Goal: Task Accomplishment & Management: Complete application form

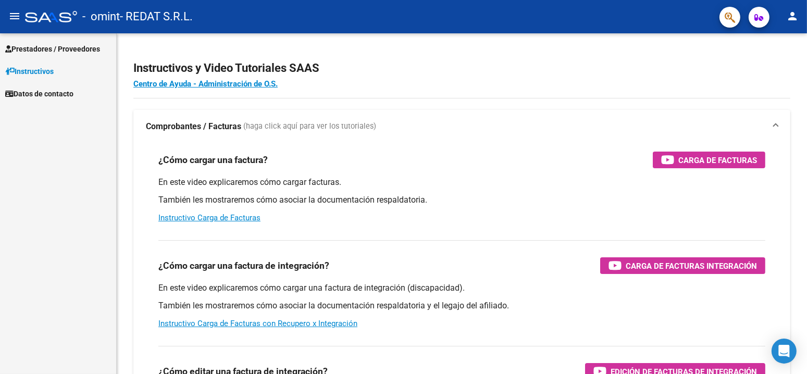
click at [56, 47] on span "Prestadores / Proveedores" at bounding box center [52, 48] width 95 height 11
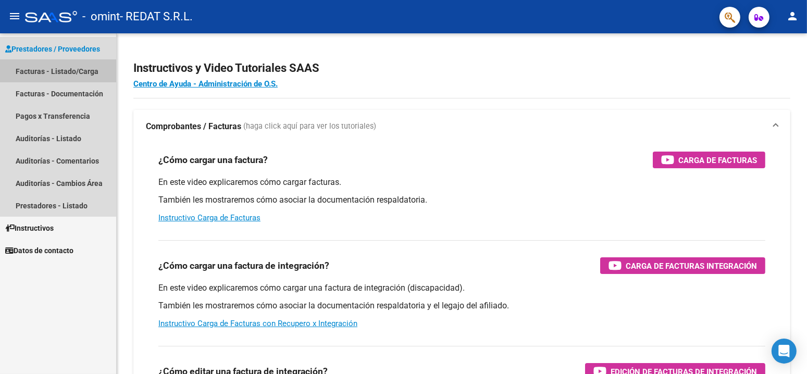
click at [59, 70] on link "Facturas - Listado/Carga" at bounding box center [58, 71] width 116 height 22
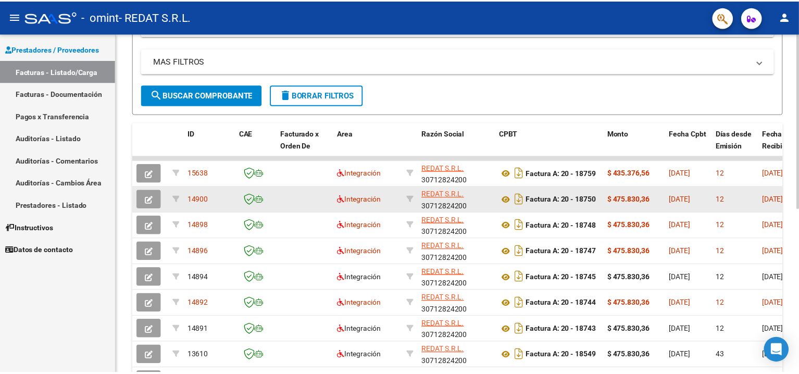
scroll to position [208, 0]
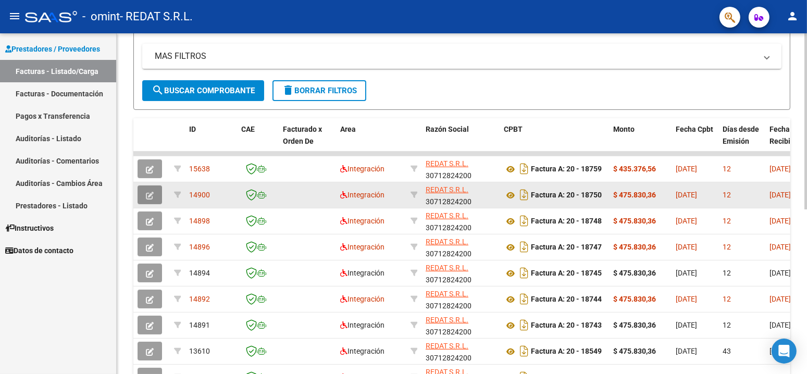
click at [155, 193] on button "button" at bounding box center [149, 194] width 24 height 19
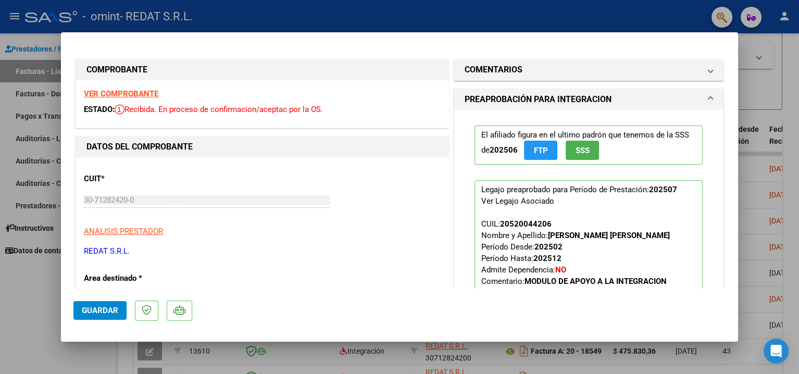
drag, startPoint x: 40, startPoint y: 311, endPoint x: 44, endPoint y: 306, distance: 7.1
click at [40, 311] on div at bounding box center [399, 187] width 799 height 374
type input "$ 0,00"
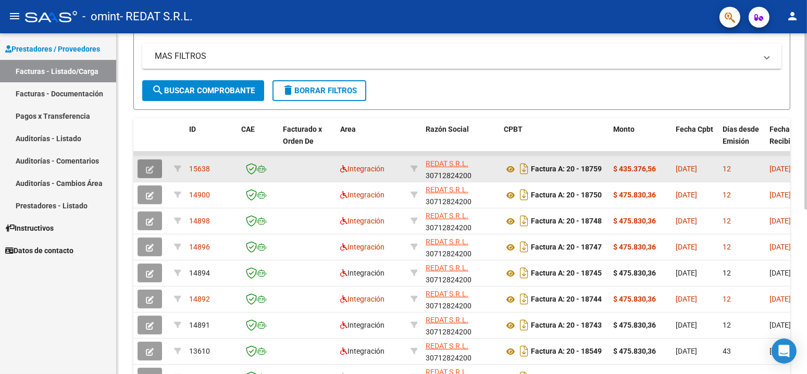
click at [156, 165] on button "button" at bounding box center [149, 168] width 24 height 19
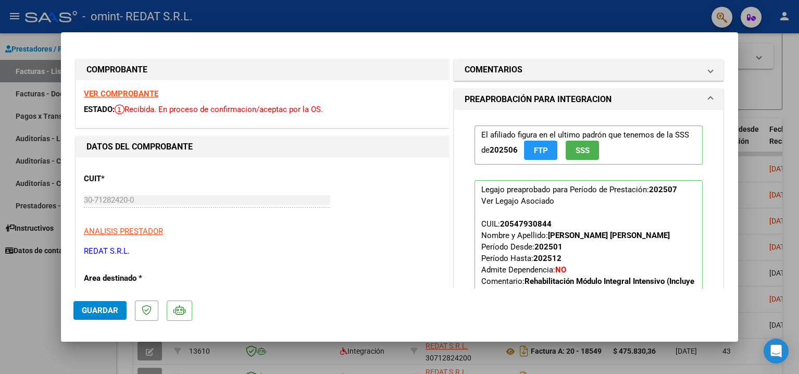
click at [22, 287] on div at bounding box center [399, 187] width 799 height 374
type input "$ 0,00"
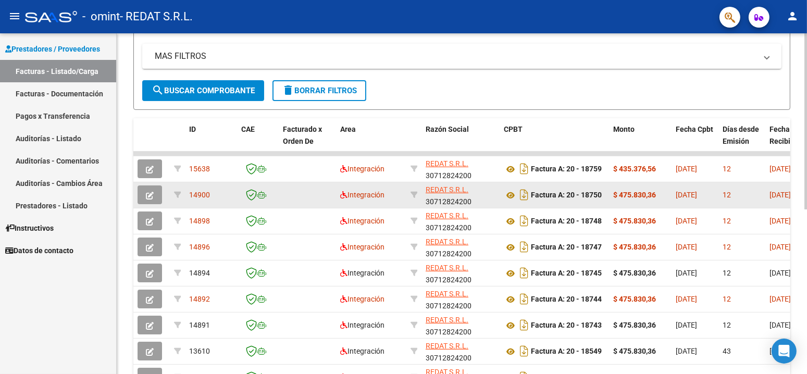
click at [152, 192] on icon "button" at bounding box center [150, 196] width 8 height 8
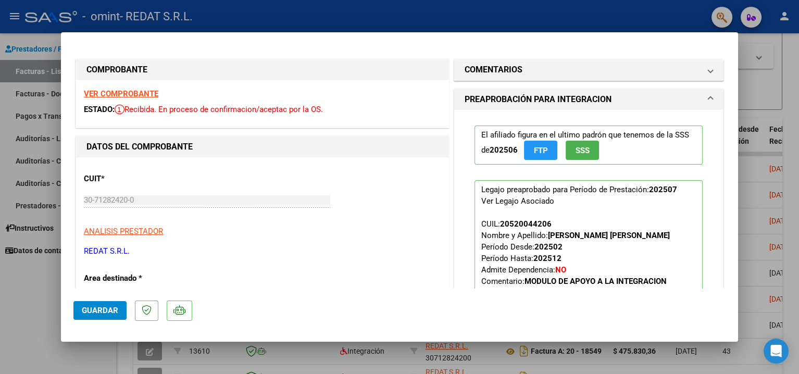
click at [36, 295] on div at bounding box center [399, 187] width 799 height 374
type input "$ 0,00"
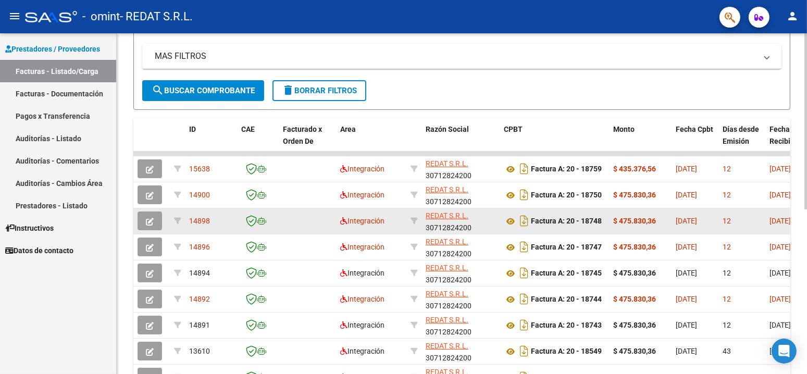
click at [153, 221] on icon "button" at bounding box center [150, 222] width 8 height 8
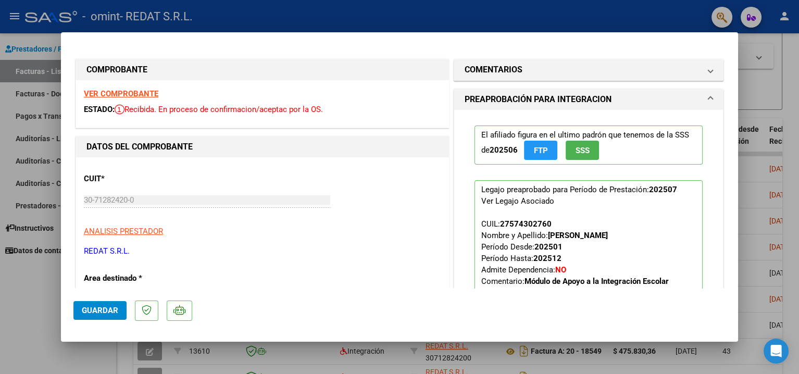
click at [48, 280] on div at bounding box center [399, 187] width 799 height 374
type input "$ 0,00"
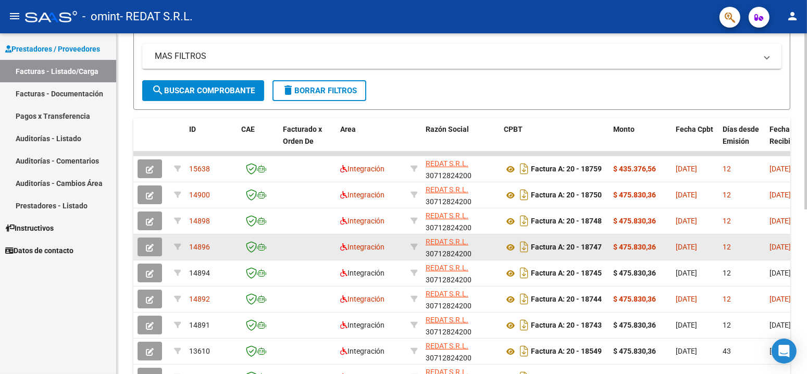
click at [143, 248] on button "button" at bounding box center [149, 246] width 24 height 19
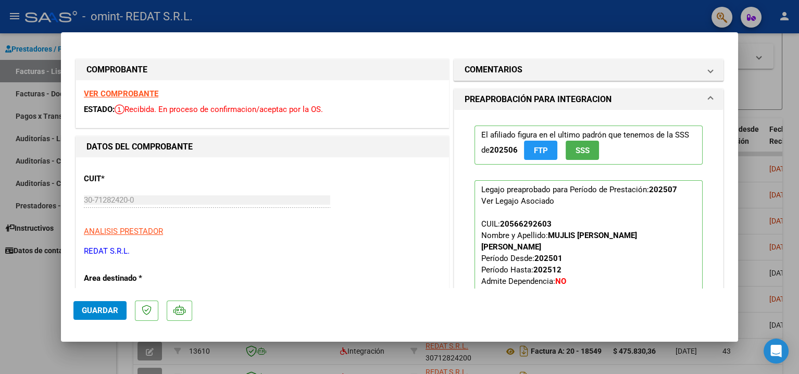
click at [0, 282] on div at bounding box center [399, 187] width 799 height 374
type input "$ 0,00"
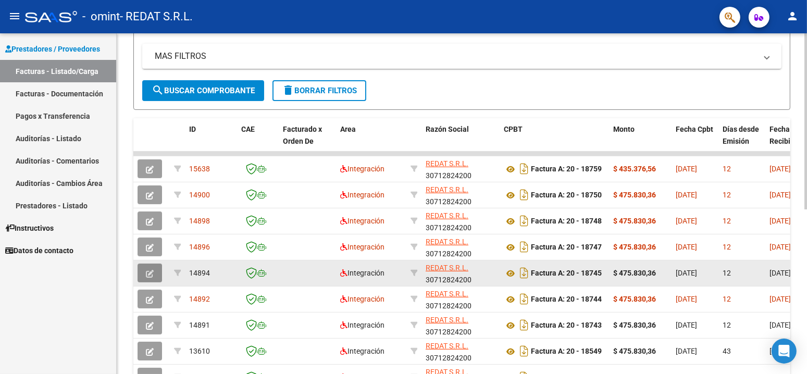
click at [148, 279] on button "button" at bounding box center [149, 273] width 24 height 19
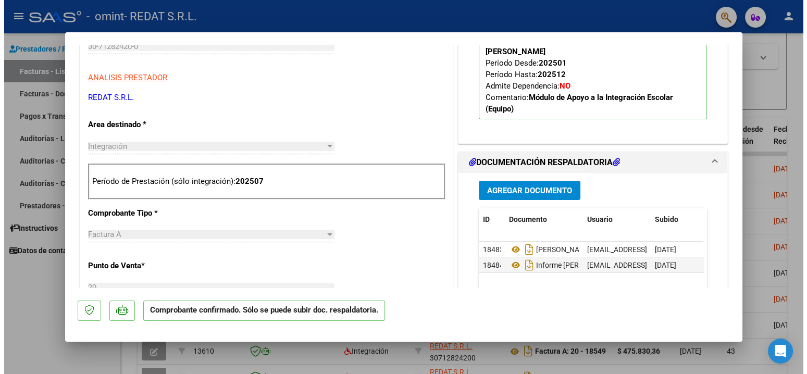
scroll to position [0, 0]
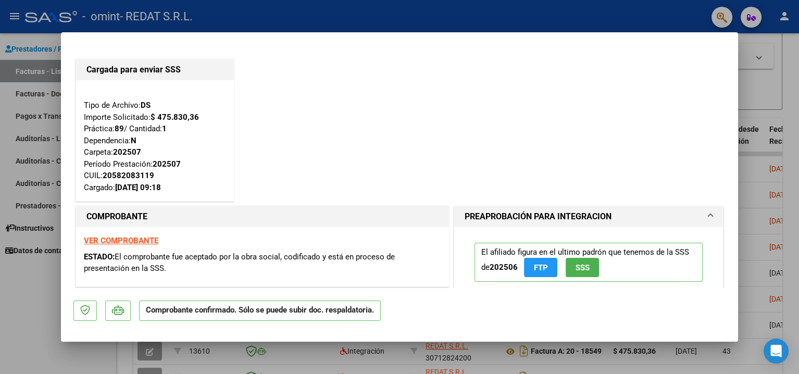
click at [13, 305] on div at bounding box center [399, 187] width 799 height 374
type input "$ 0,00"
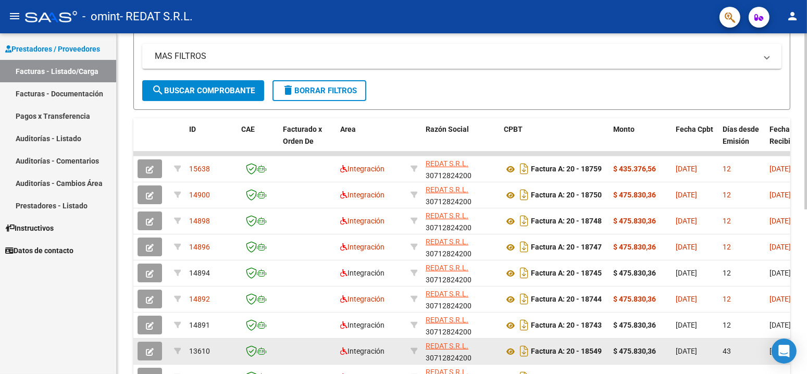
click at [159, 349] on button "button" at bounding box center [149, 351] width 24 height 19
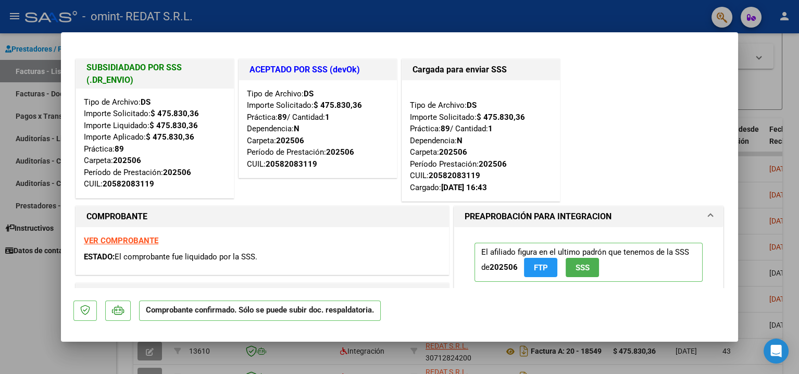
click at [43, 310] on div at bounding box center [399, 187] width 799 height 374
type input "$ 0,00"
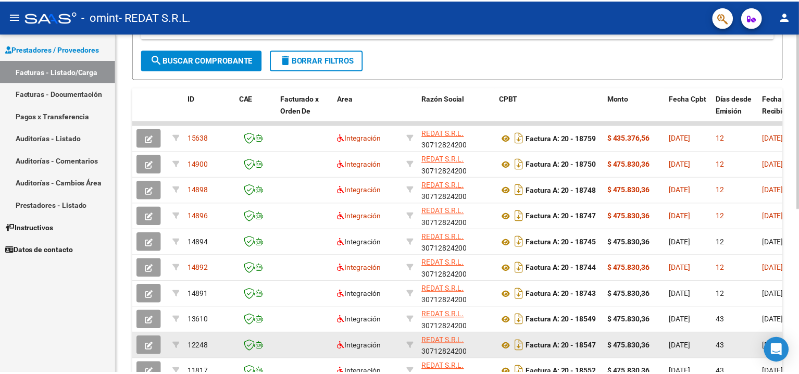
scroll to position [260, 0]
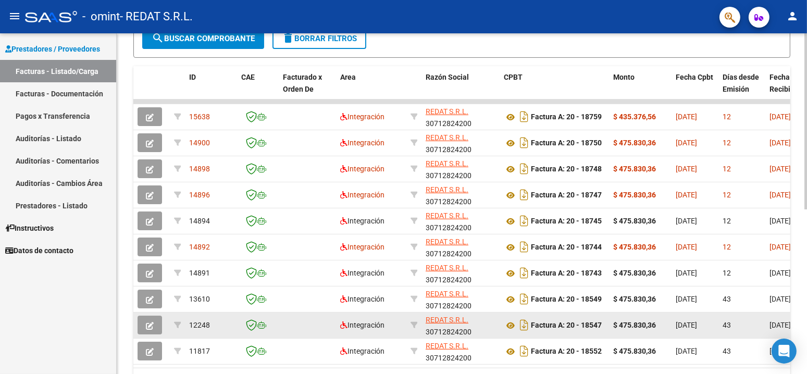
click at [147, 328] on icon "button" at bounding box center [150, 326] width 8 height 8
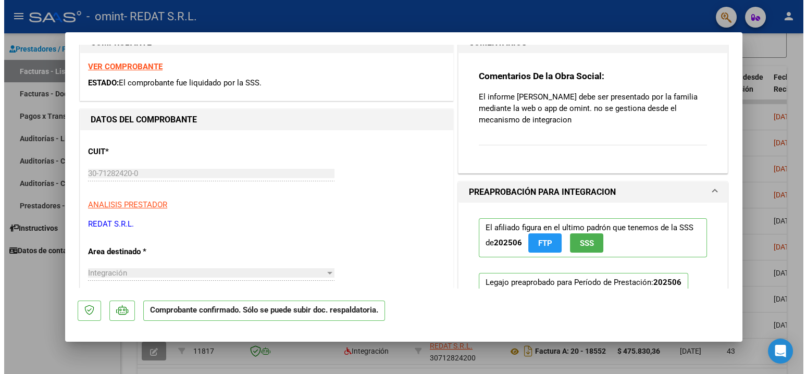
scroll to position [156, 0]
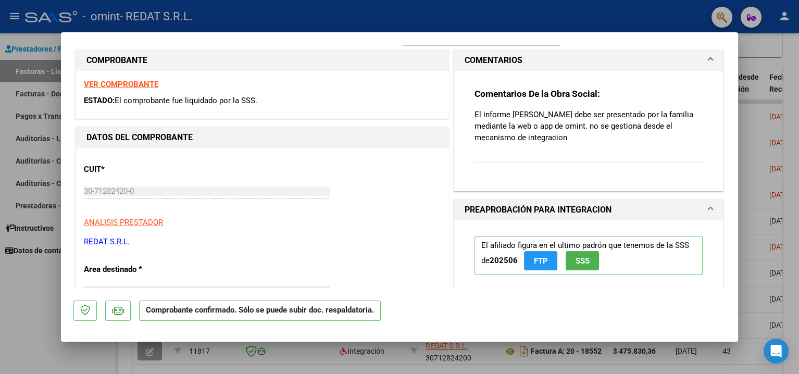
drag, startPoint x: 570, startPoint y: 139, endPoint x: 471, endPoint y: 112, distance: 102.4
click at [474, 112] on p "El informe [PERSON_NAME] debe ser presentado por la familia mediante la web o a…" at bounding box center [588, 126] width 228 height 34
copy p "El informe [PERSON_NAME] debe ser presentado por la familia mediante la web o a…"
click at [8, 285] on div at bounding box center [399, 187] width 799 height 374
type input "$ 0,00"
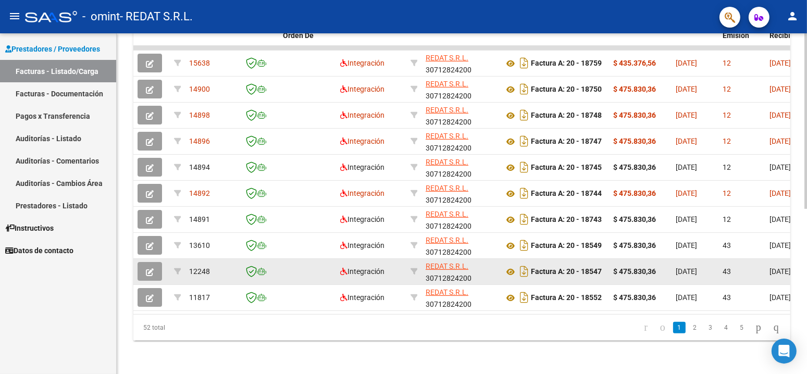
scroll to position [320, 0]
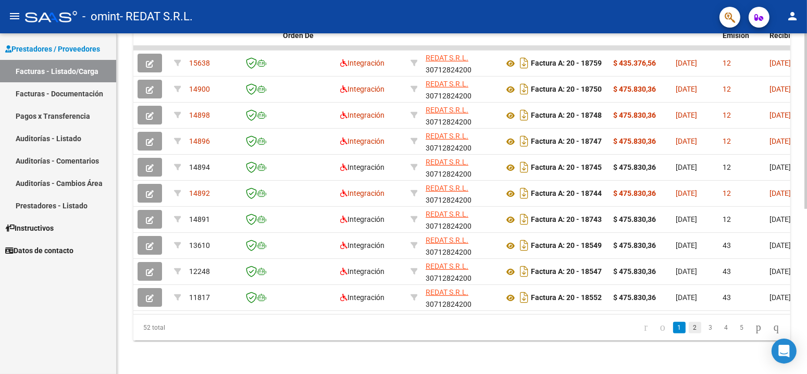
click at [688, 326] on link "2" at bounding box center [694, 327] width 12 height 11
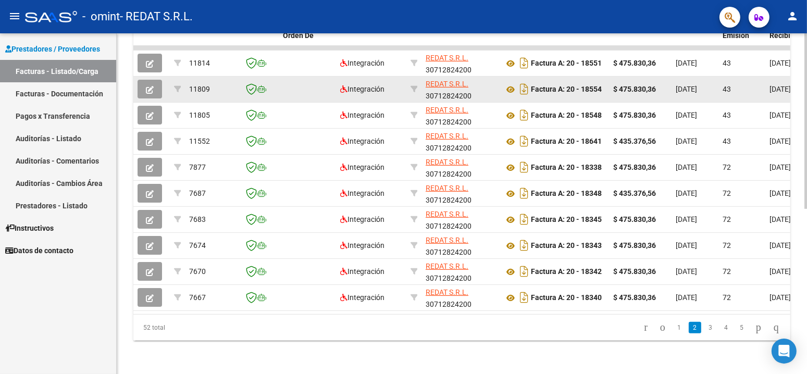
click at [148, 86] on icon "button" at bounding box center [150, 90] width 8 height 8
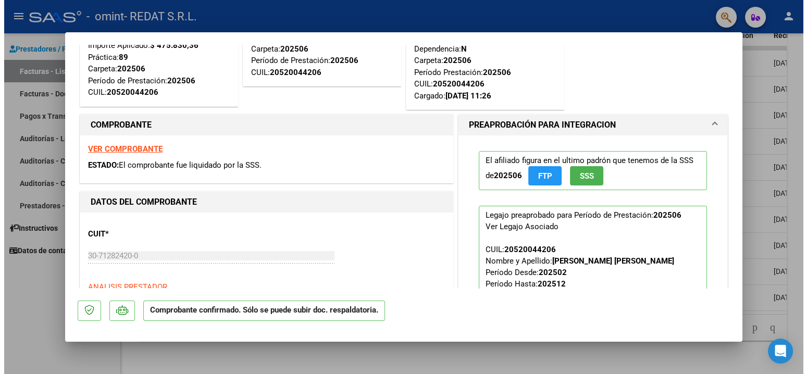
scroll to position [0, 0]
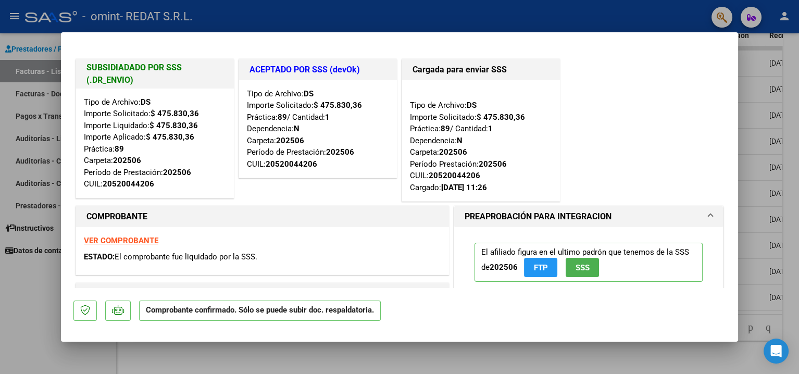
drag, startPoint x: 0, startPoint y: 302, endPoint x: 26, endPoint y: 316, distance: 29.8
click at [0, 302] on div at bounding box center [399, 187] width 799 height 374
type input "$ 0,00"
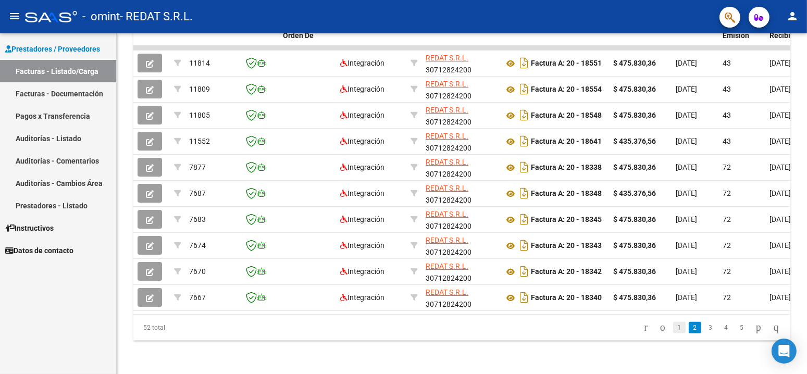
click at [673, 327] on link "1" at bounding box center [679, 327] width 12 height 11
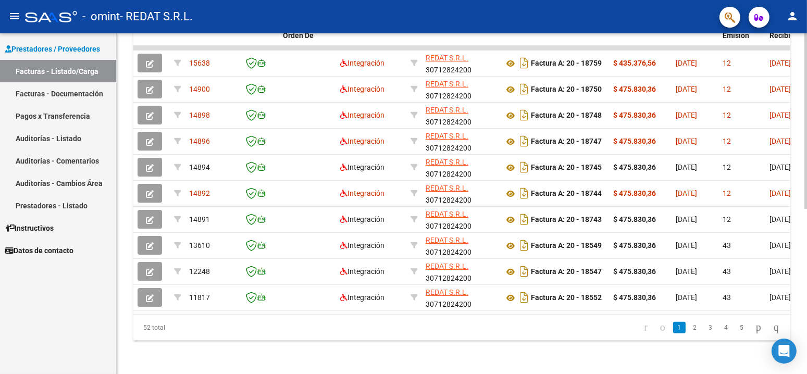
scroll to position [320, 0]
click at [704, 327] on link "3" at bounding box center [710, 327] width 12 height 11
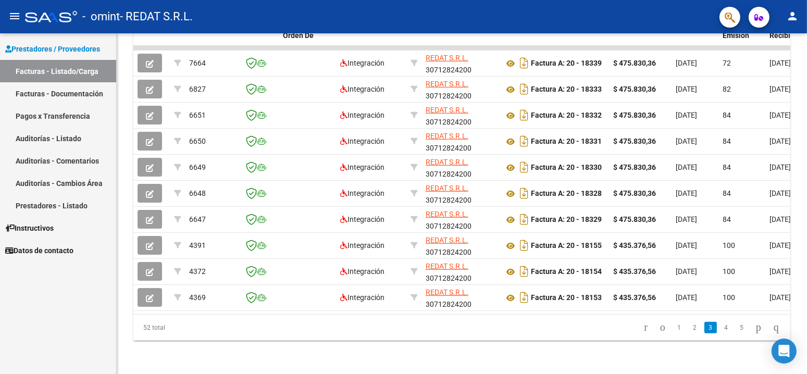
click at [691, 332] on li "2" at bounding box center [695, 328] width 16 height 18
click at [688, 330] on link "2" at bounding box center [694, 327] width 12 height 11
click at [673, 330] on link "1" at bounding box center [679, 327] width 12 height 11
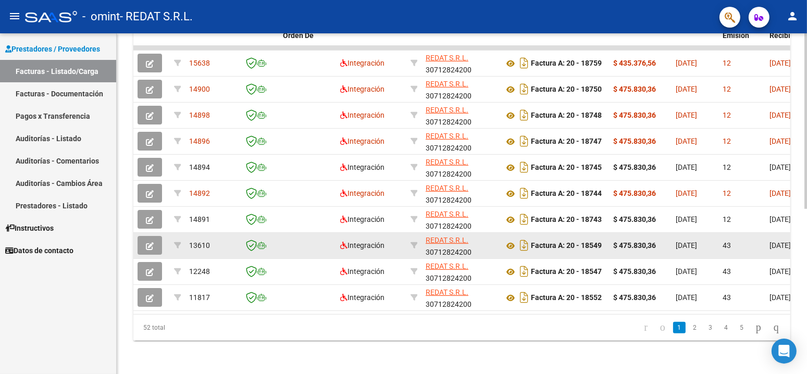
click at [148, 242] on icon "button" at bounding box center [150, 246] width 8 height 8
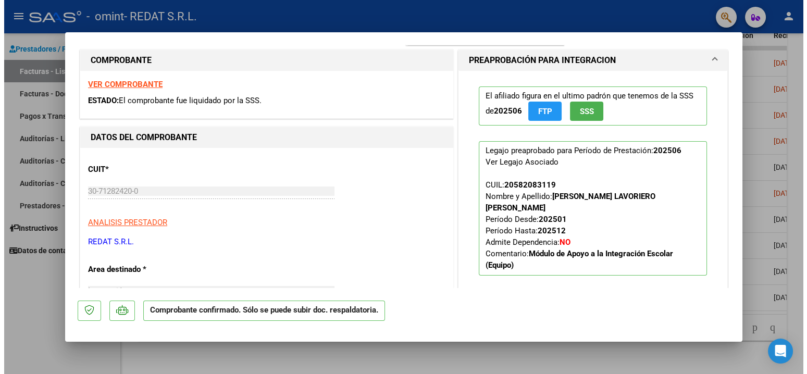
scroll to position [0, 0]
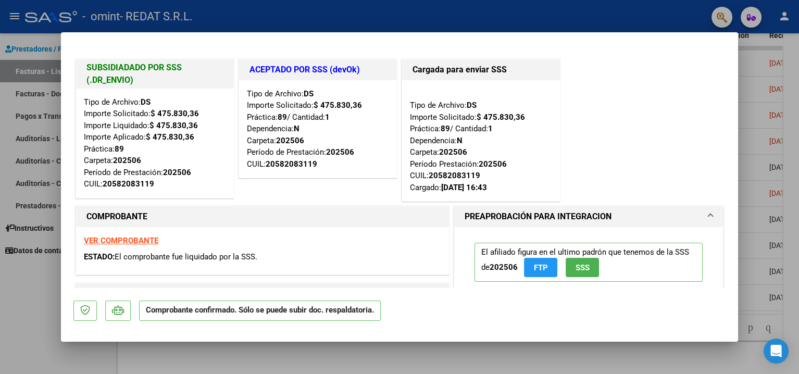
click at [37, 283] on div at bounding box center [399, 187] width 799 height 374
type input "$ 0,00"
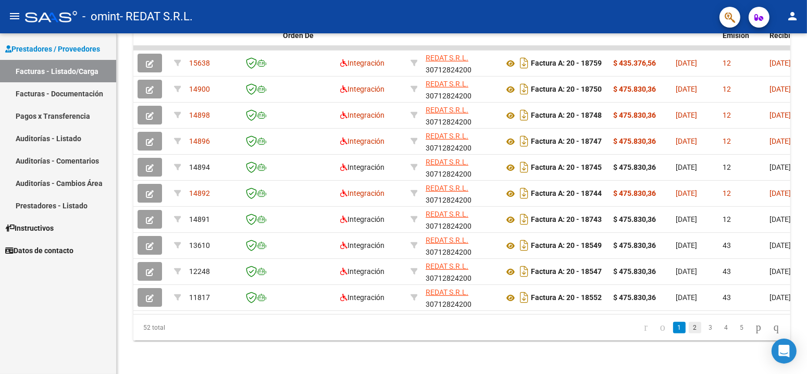
click at [688, 326] on link "2" at bounding box center [694, 327] width 12 height 11
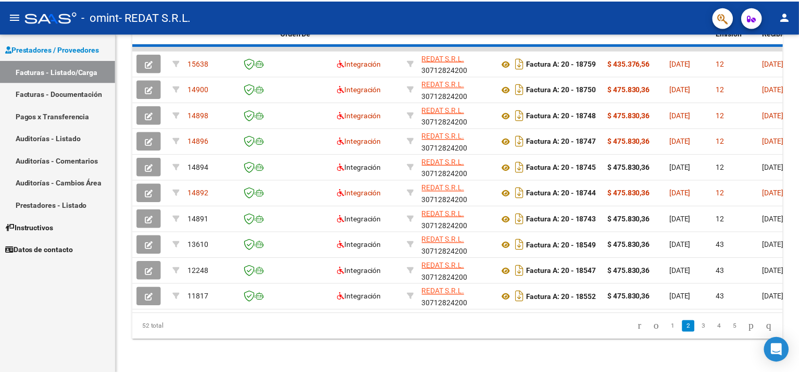
scroll to position [320, 0]
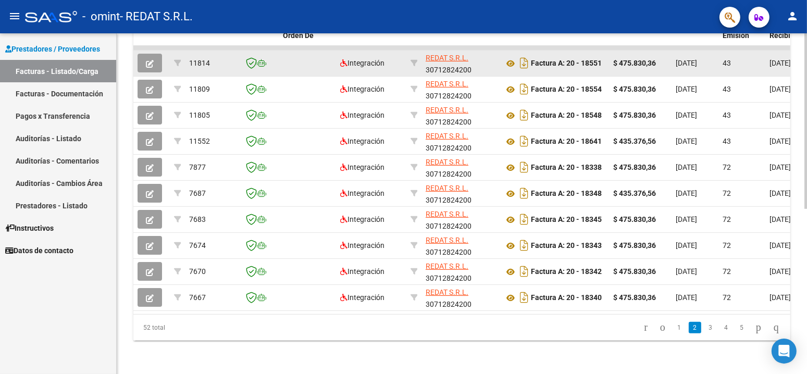
click at [151, 60] on icon "button" at bounding box center [150, 64] width 8 height 8
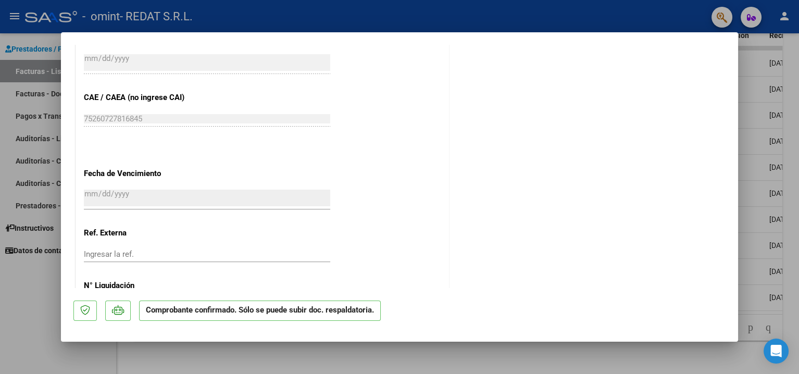
scroll to position [743, 0]
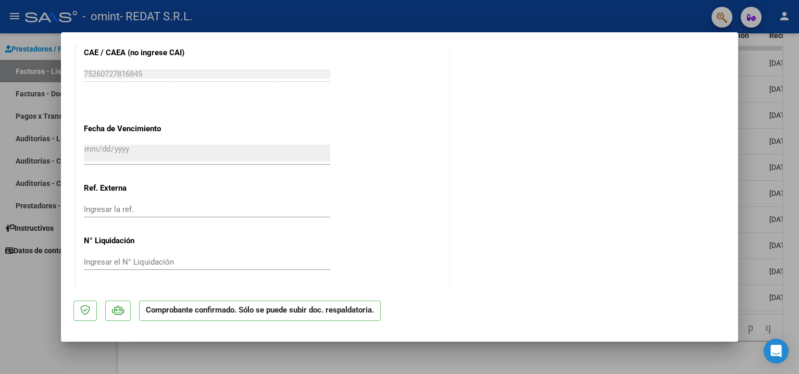
click at [0, 288] on div at bounding box center [399, 187] width 799 height 374
type input "$ 0,00"
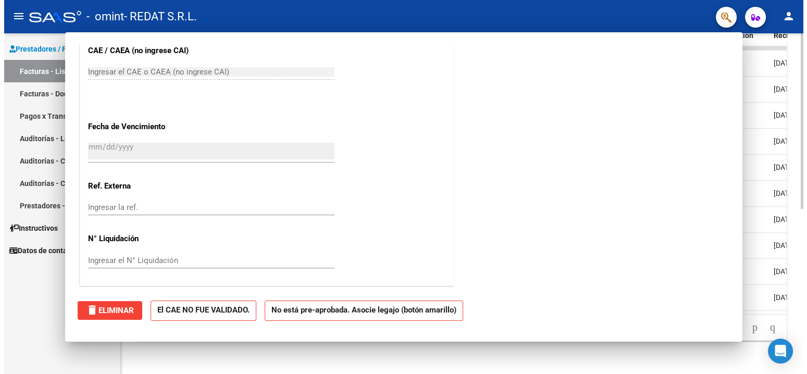
scroll to position [0, 0]
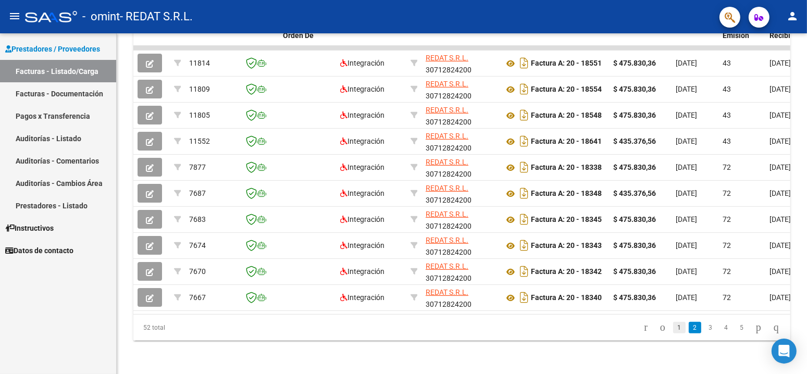
click at [673, 328] on link "1" at bounding box center [679, 327] width 12 height 11
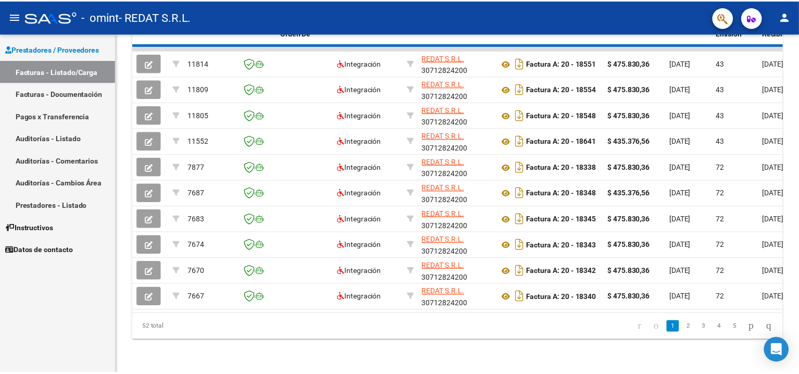
scroll to position [320, 0]
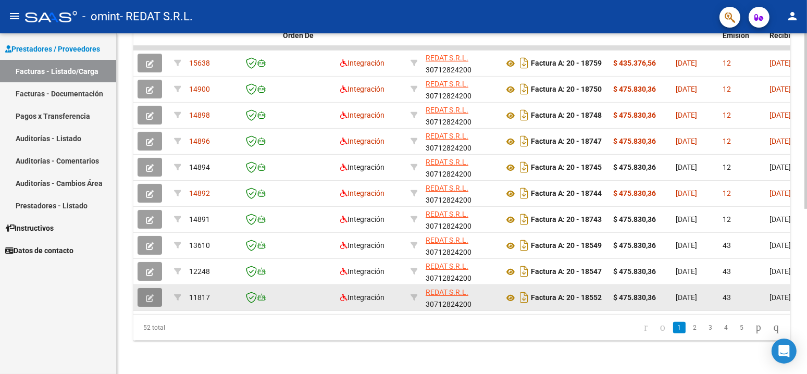
click at [146, 294] on icon "button" at bounding box center [150, 298] width 8 height 8
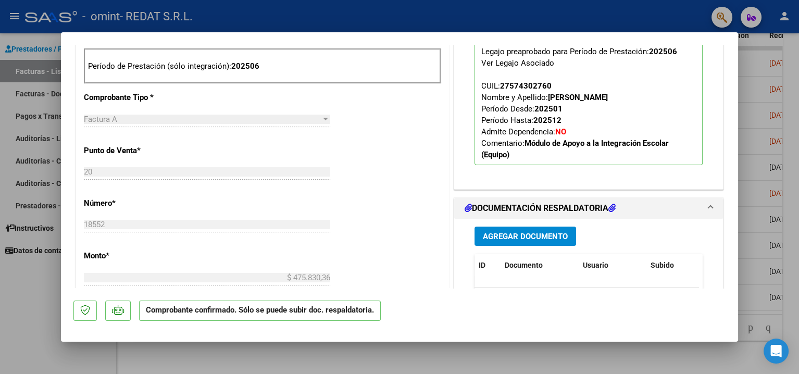
scroll to position [417, 0]
click at [28, 303] on div at bounding box center [399, 187] width 799 height 374
type input "$ 0,00"
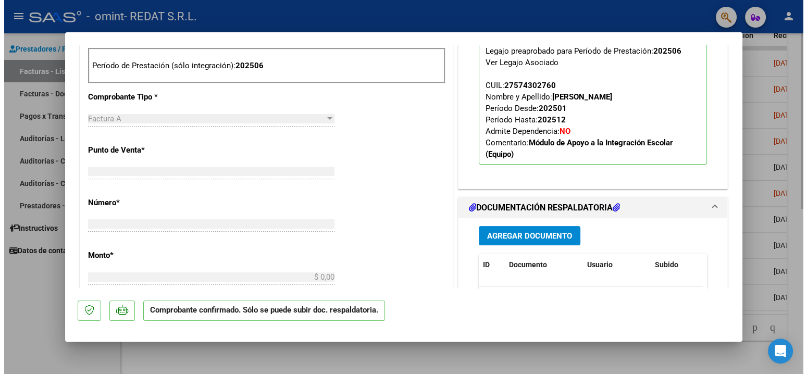
scroll to position [0, 0]
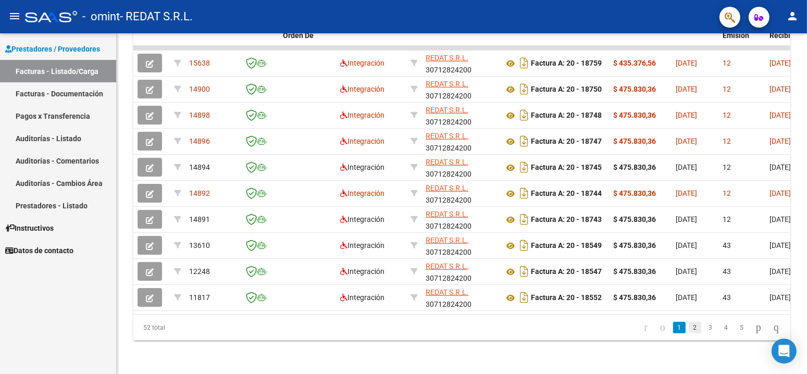
click at [688, 329] on link "2" at bounding box center [694, 327] width 12 height 11
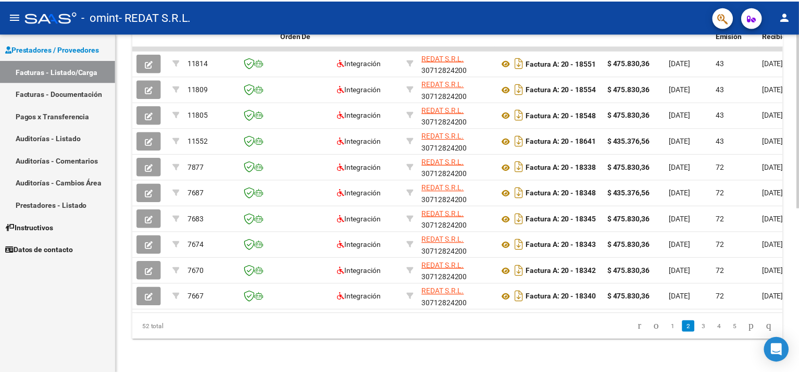
scroll to position [320, 0]
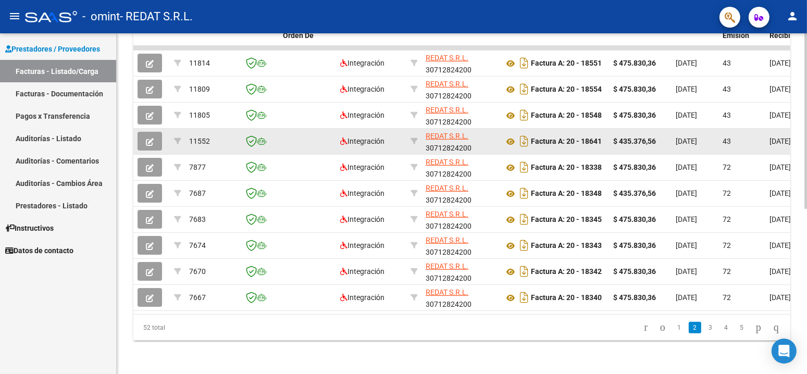
click at [149, 138] on icon "button" at bounding box center [150, 142] width 8 height 8
